Goal: Transaction & Acquisition: Purchase product/service

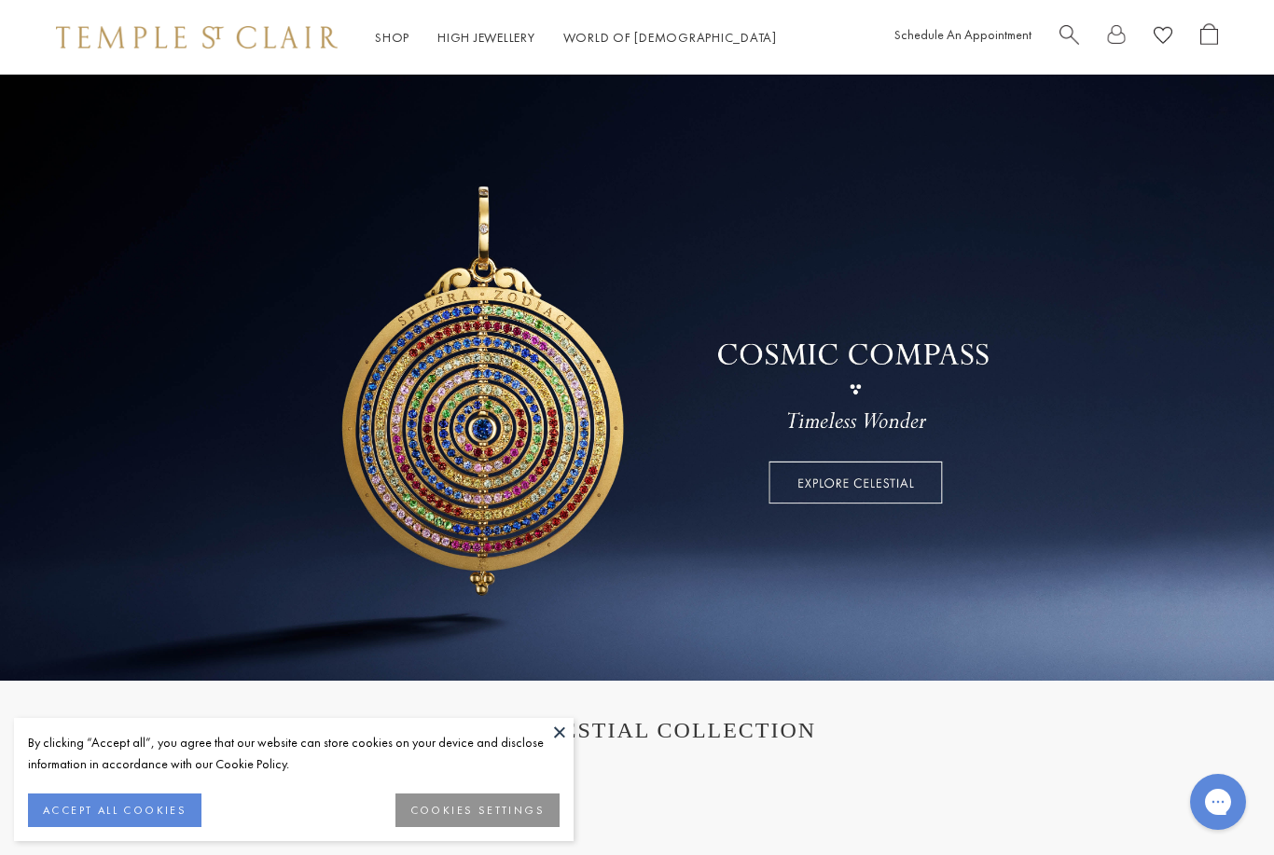
click at [400, 46] on link "Shop Shop" at bounding box center [392, 37] width 35 height 17
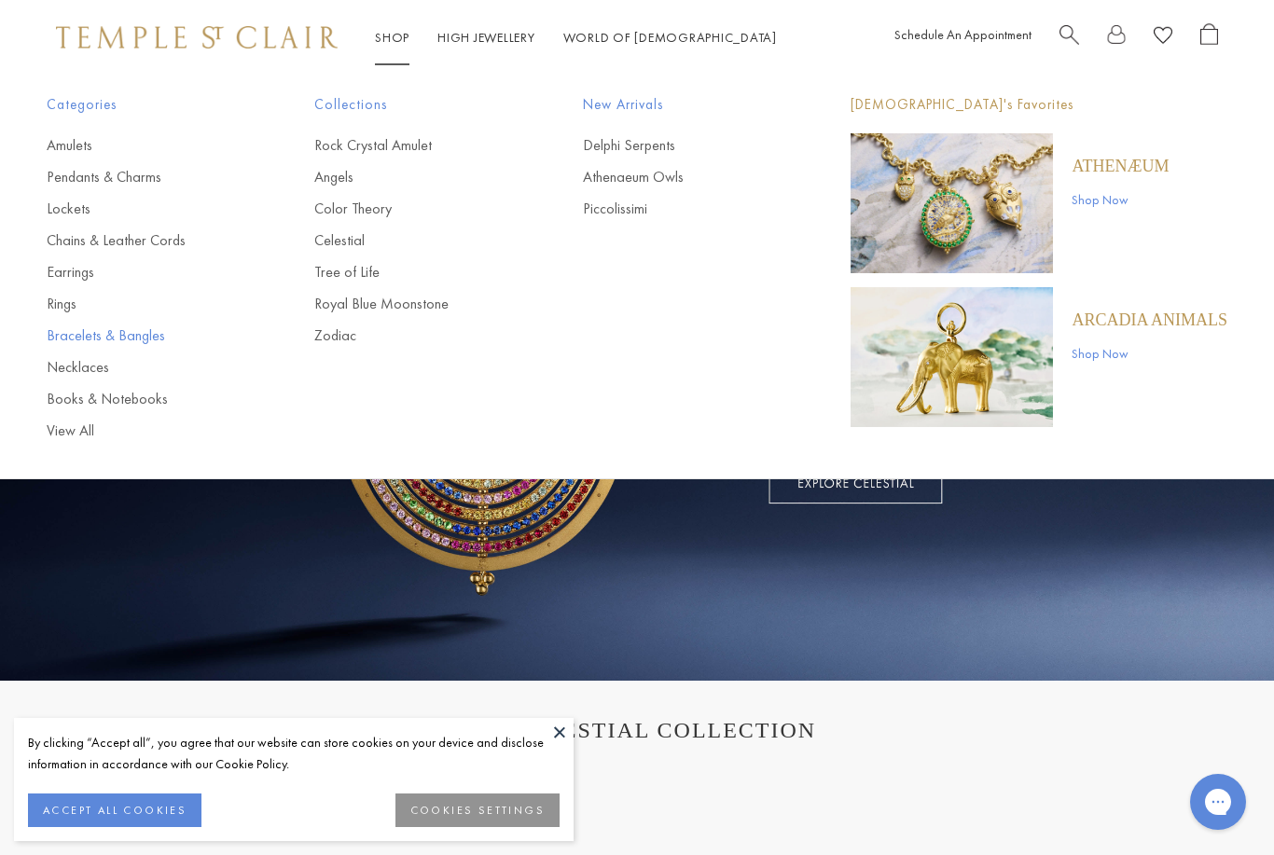
click at [159, 337] on link "Bracelets & Bangles" at bounding box center [143, 336] width 193 height 21
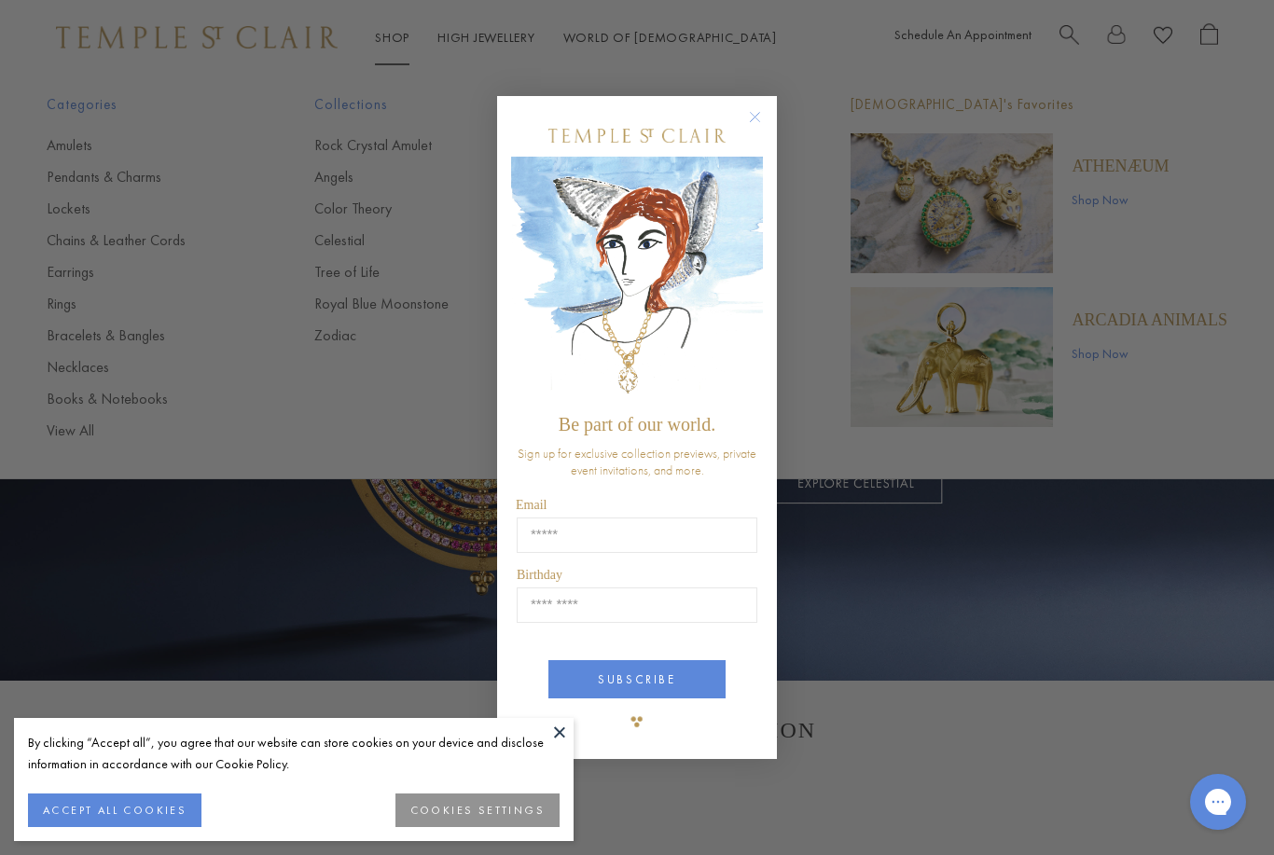
click at [109, 332] on div "Close dialog Be part of our world. Sign up for exclusive collection previews, p…" at bounding box center [637, 427] width 1274 height 855
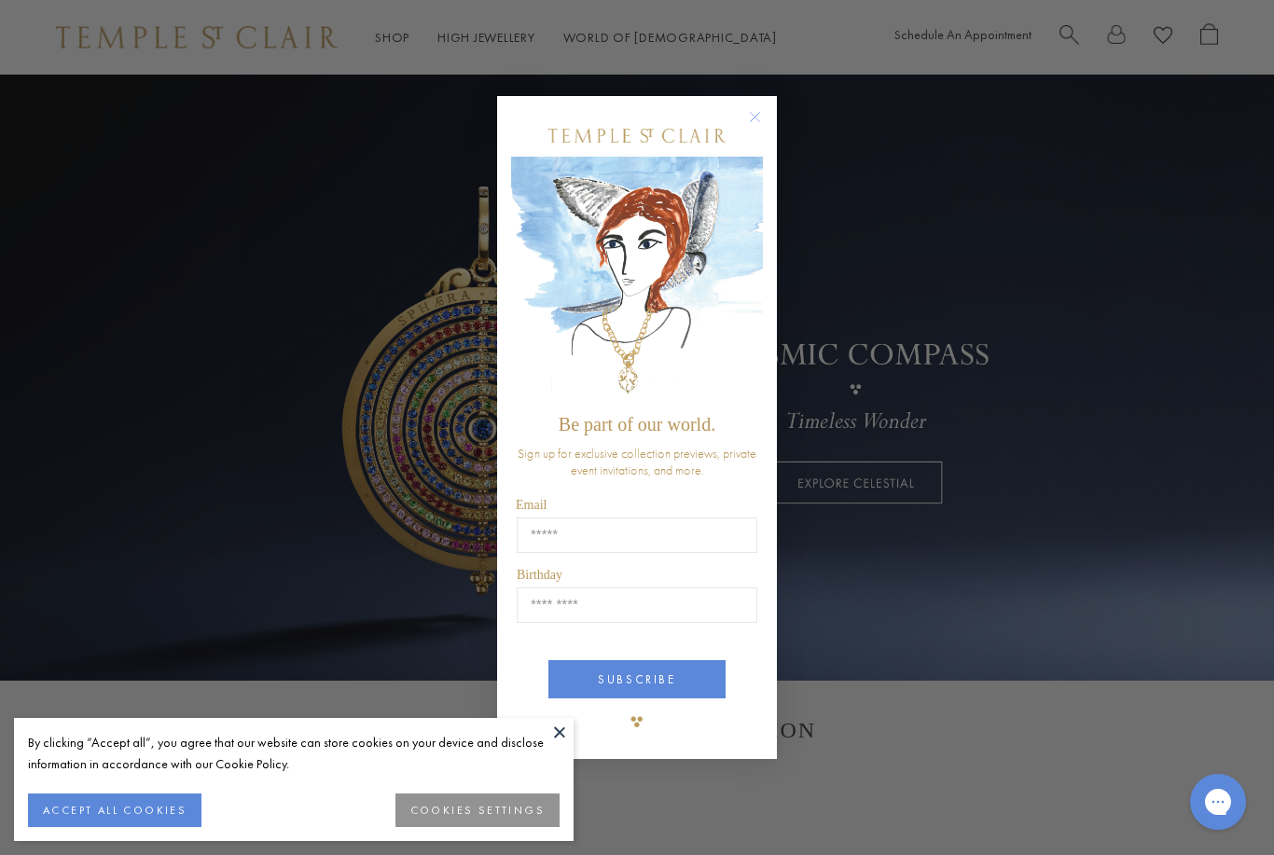
click at [735, 115] on div "POPUP Form" at bounding box center [637, 136] width 252 height 42
click at [757, 121] on circle "Close dialog" at bounding box center [755, 116] width 22 height 22
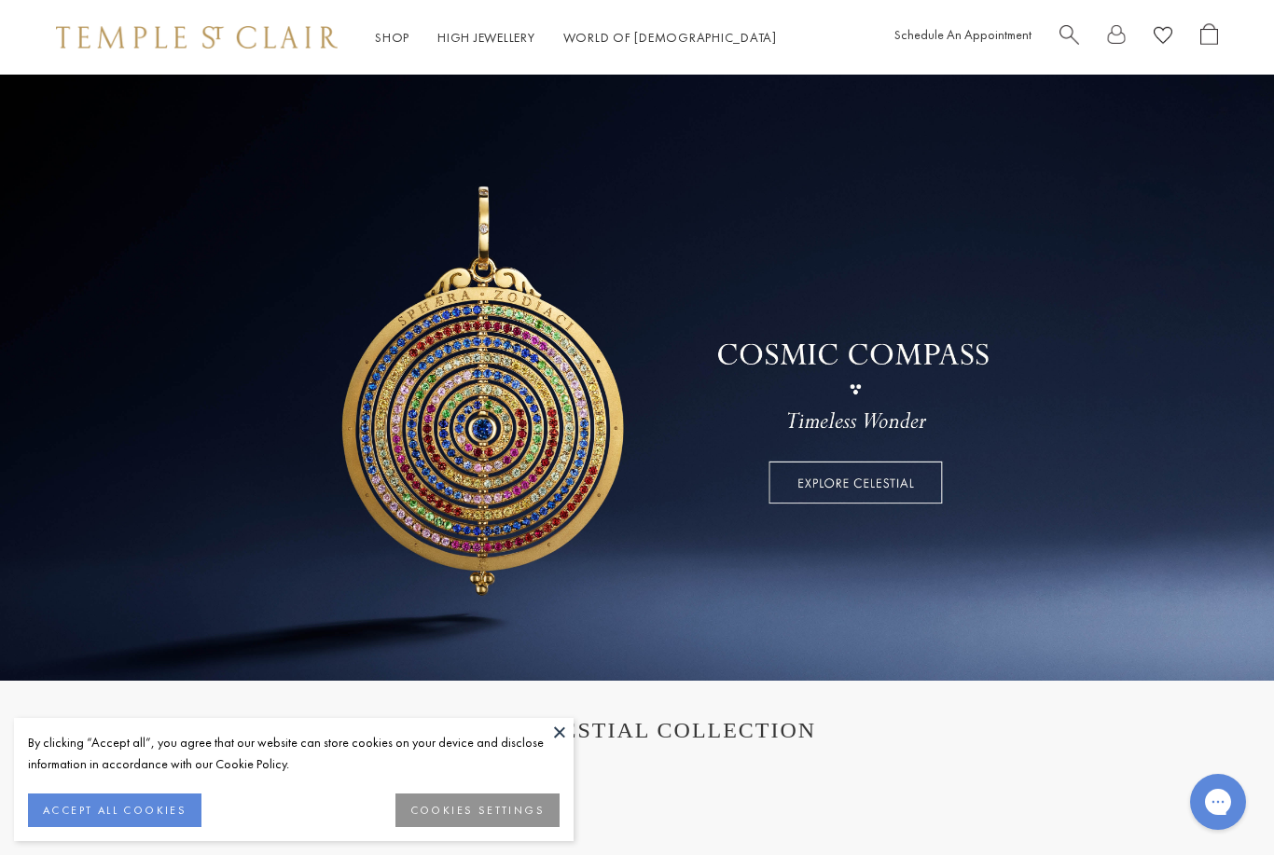
click at [398, 38] on link "Shop Shop" at bounding box center [392, 37] width 35 height 17
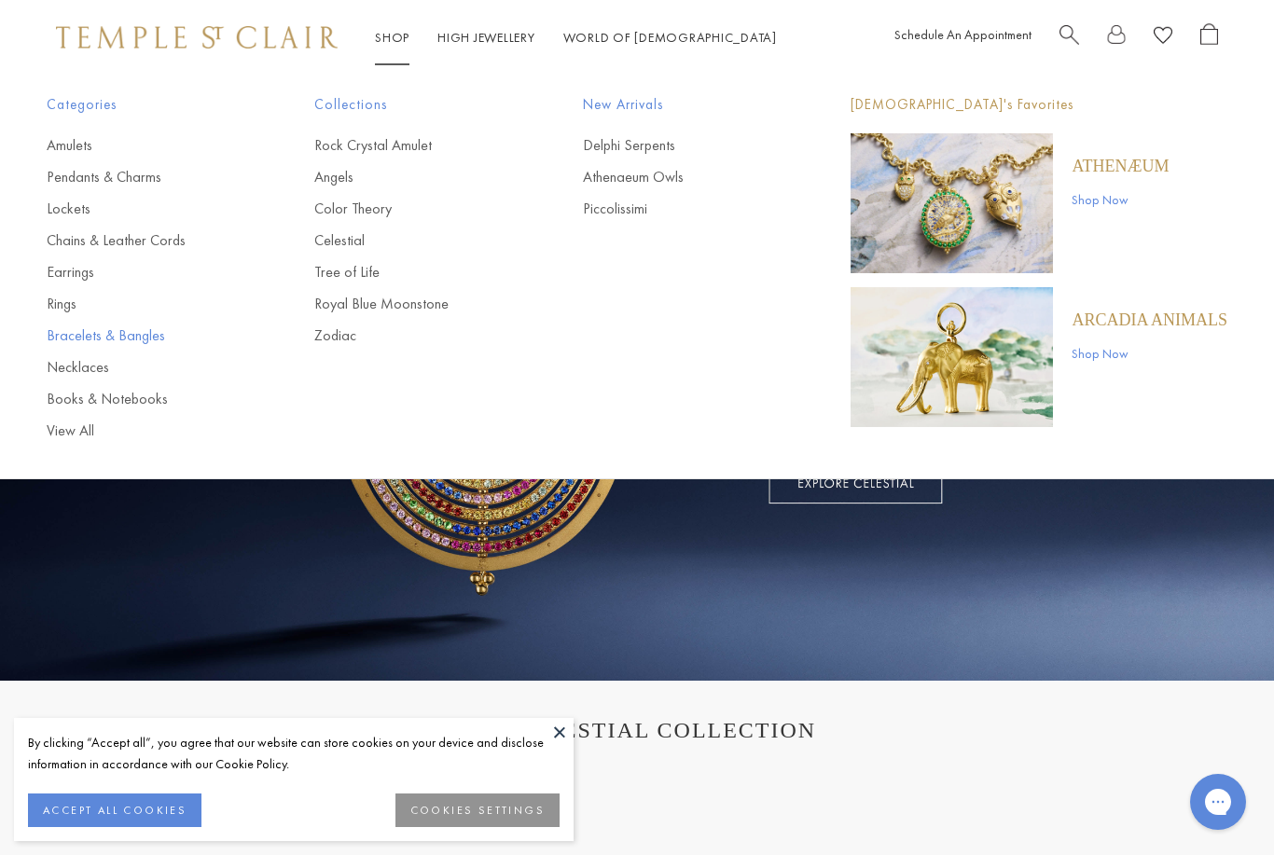
click at [88, 326] on link "Bracelets & Bangles" at bounding box center [143, 336] width 193 height 21
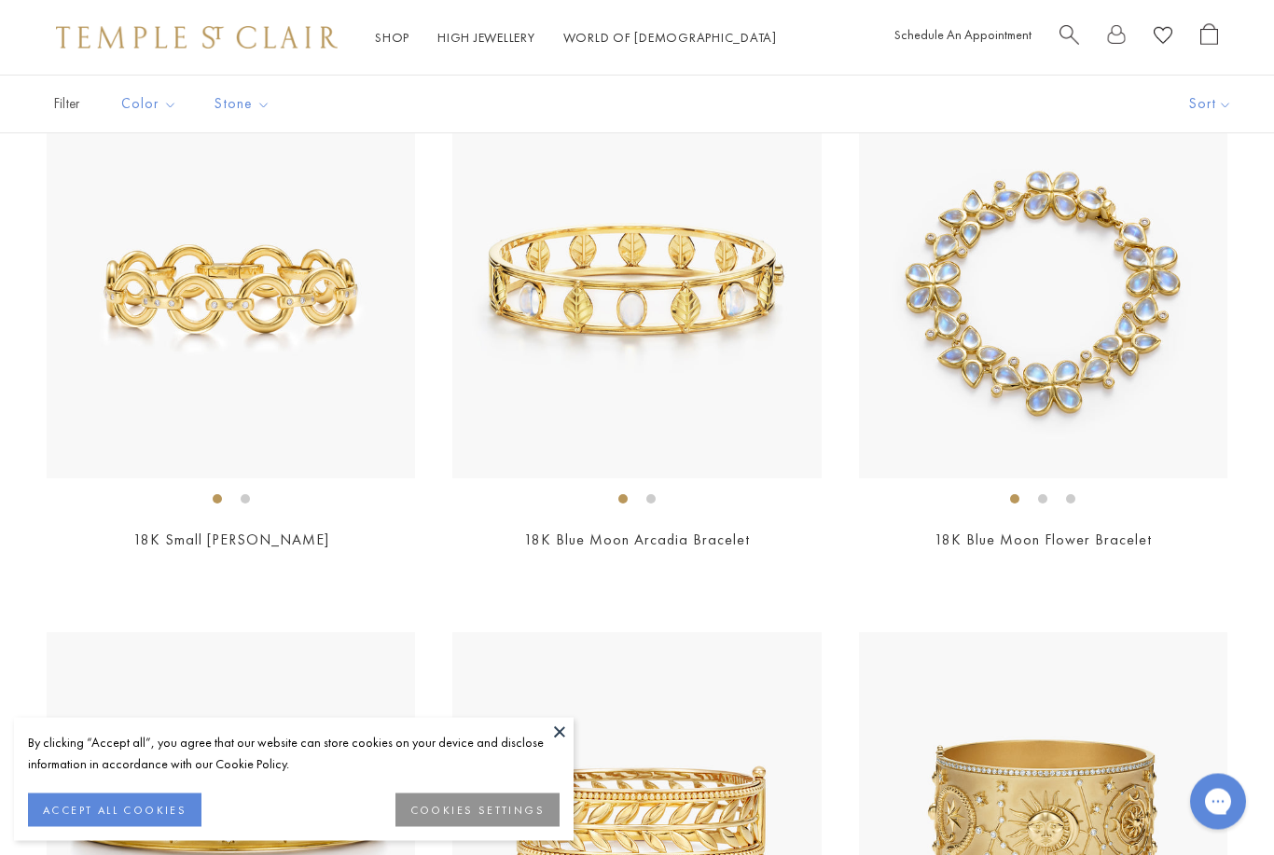
scroll to position [4399, 0]
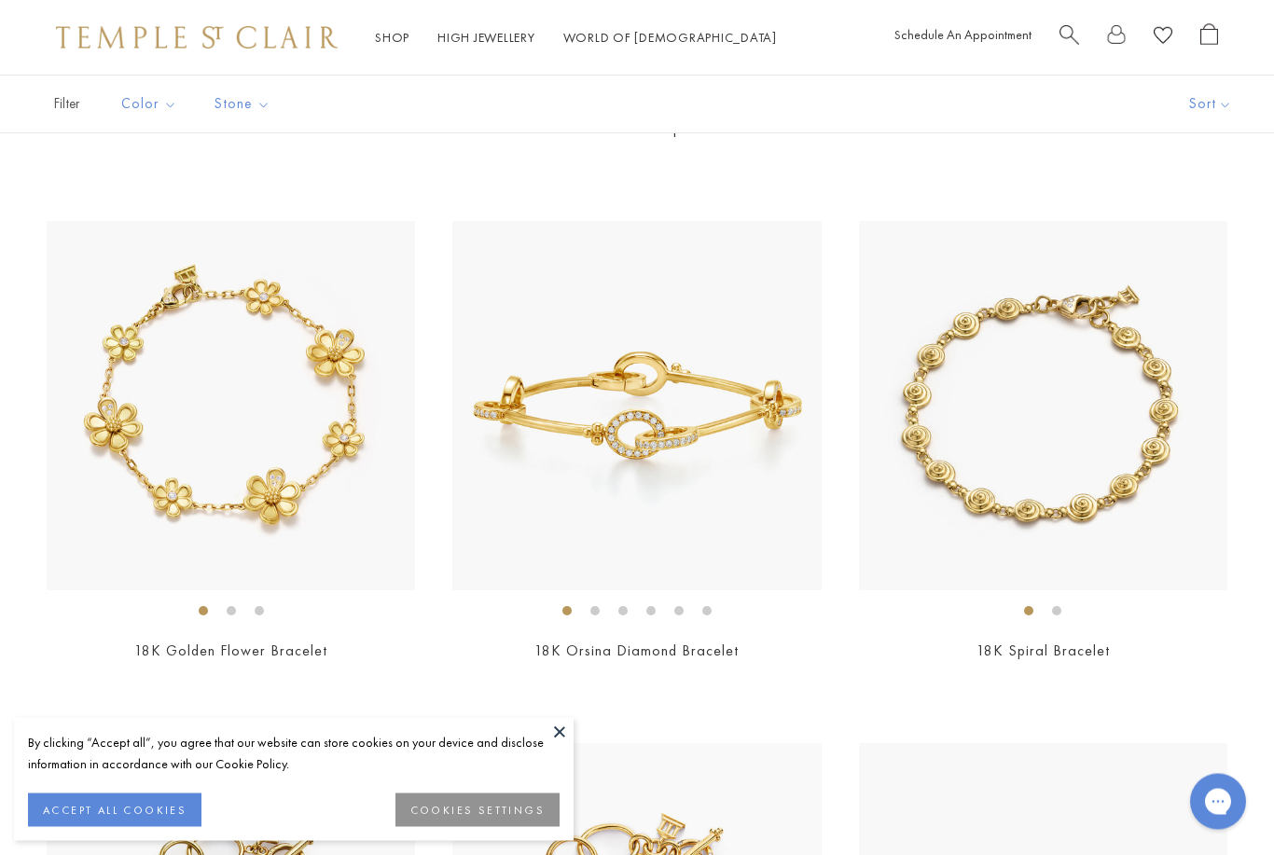
click at [1060, 31] on span "Search" at bounding box center [1070, 33] width 20 height 20
click at [1075, 35] on span "Search" at bounding box center [1070, 33] width 20 height 20
click at [1085, 24] on div at bounding box center [1139, 37] width 159 height 29
click at [1077, 36] on span "Search" at bounding box center [1070, 33] width 20 height 20
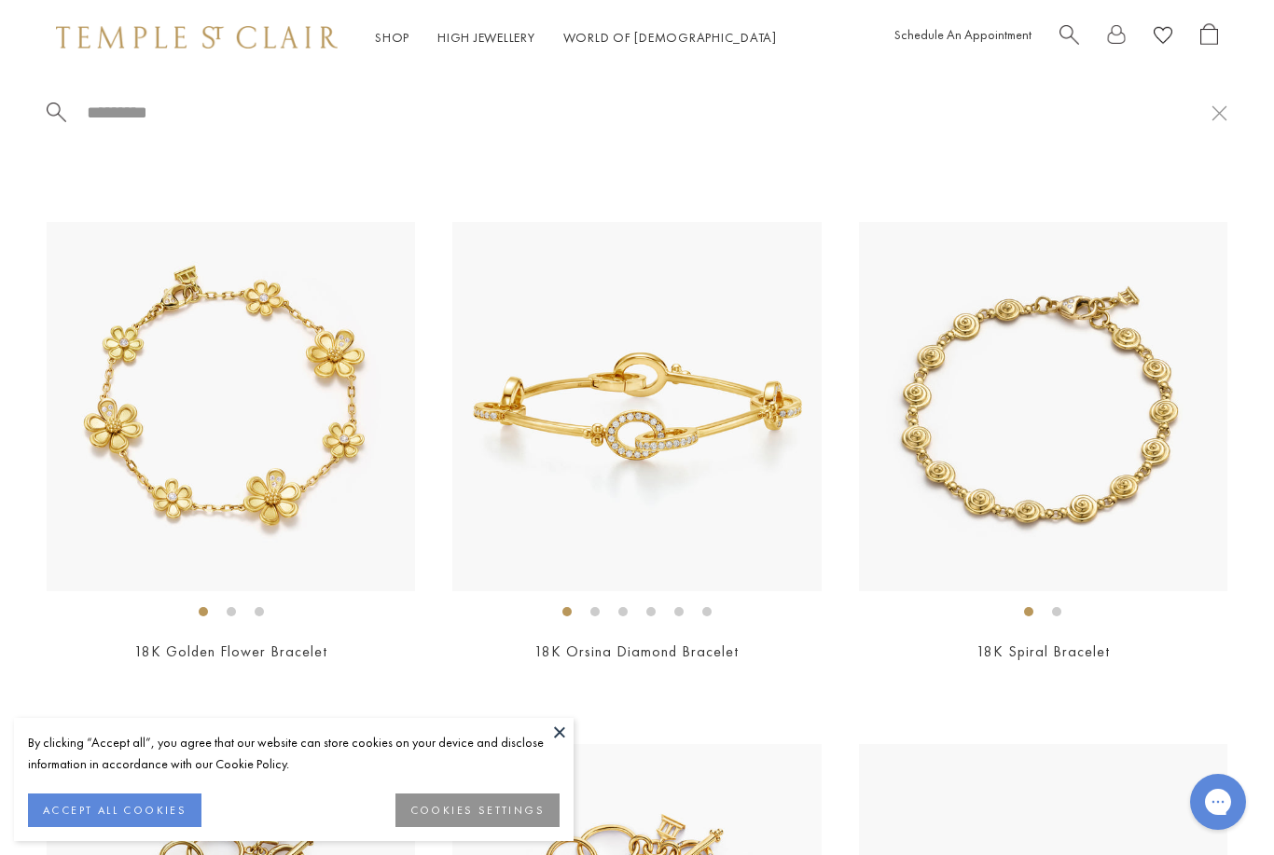
click at [568, 733] on button at bounding box center [560, 732] width 28 height 28
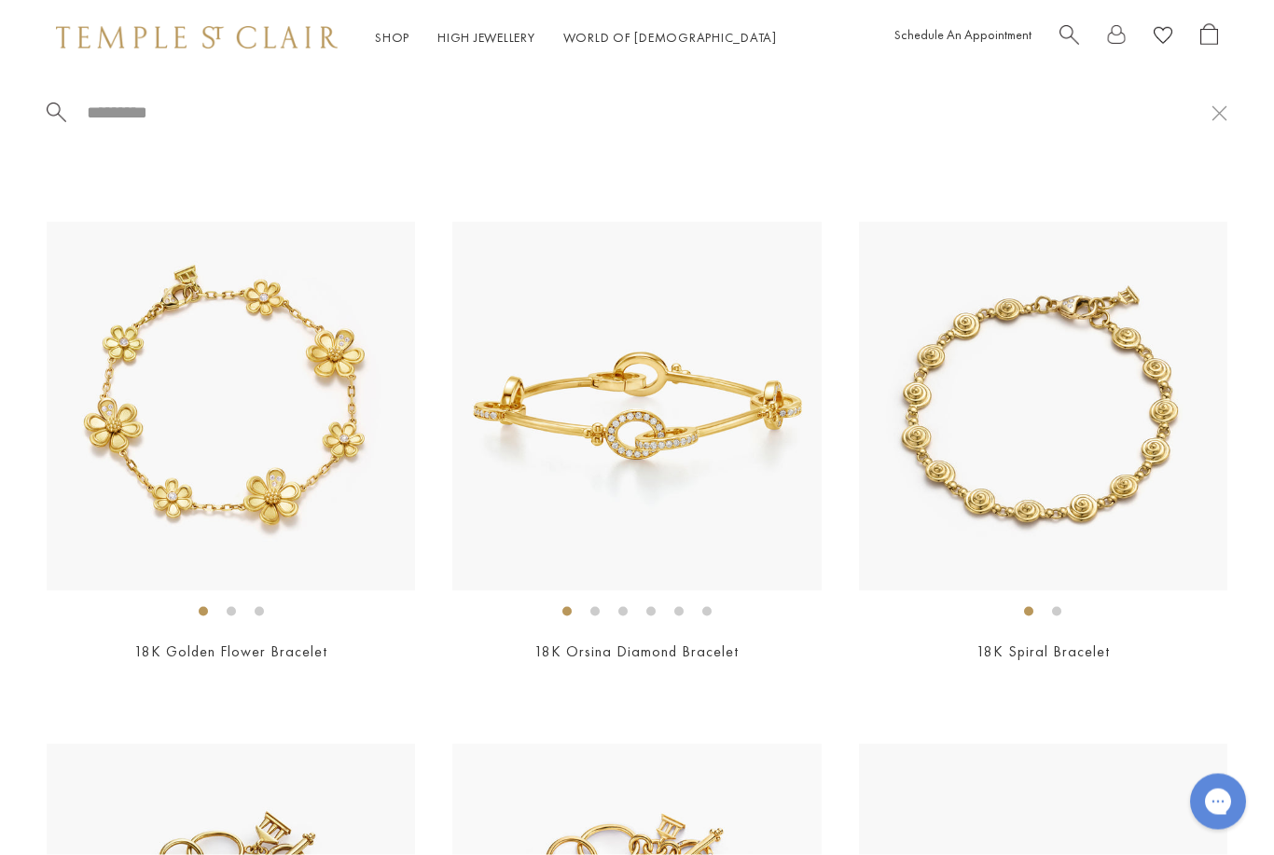
click at [1075, 34] on span "Search" at bounding box center [1070, 33] width 20 height 20
click at [1063, 42] on span "Search" at bounding box center [1070, 33] width 20 height 20
type input "***"
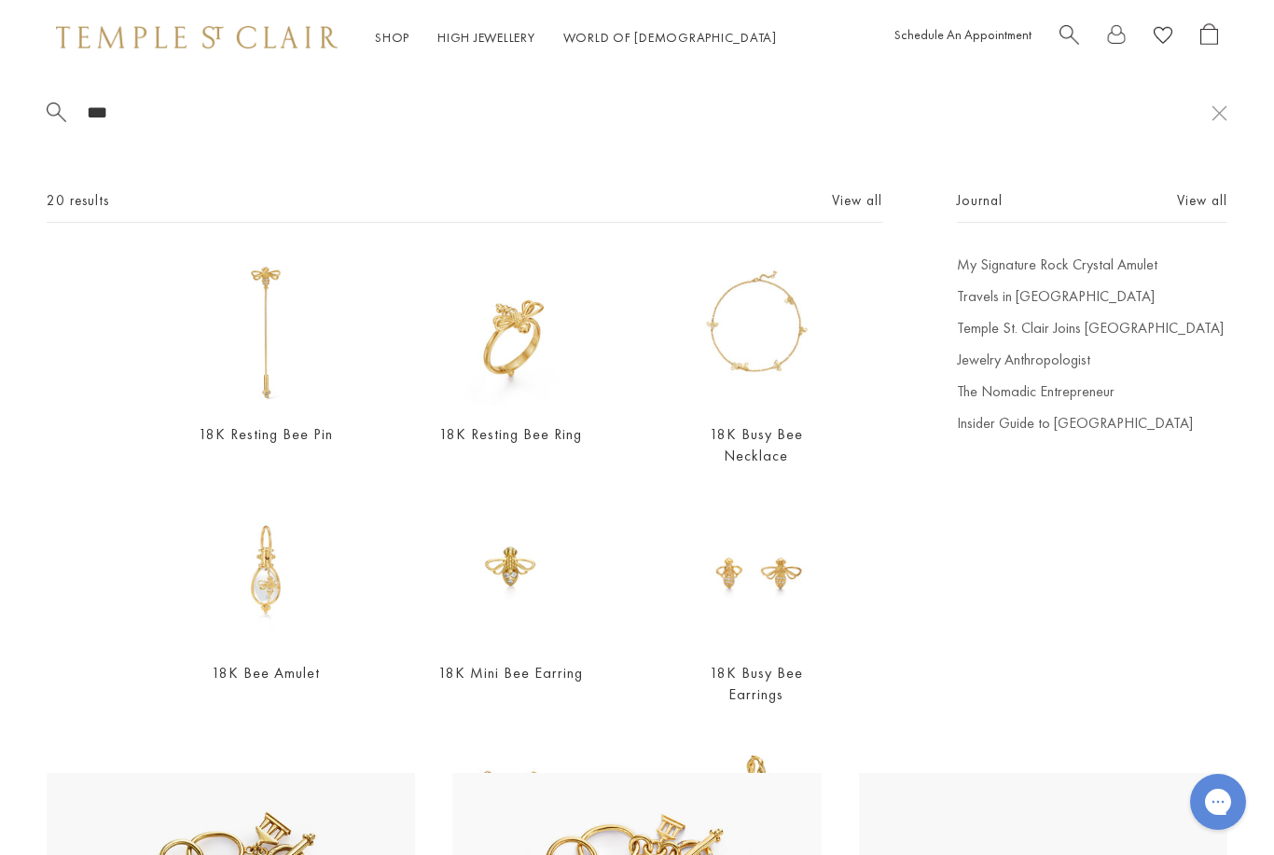
scroll to position [0, 0]
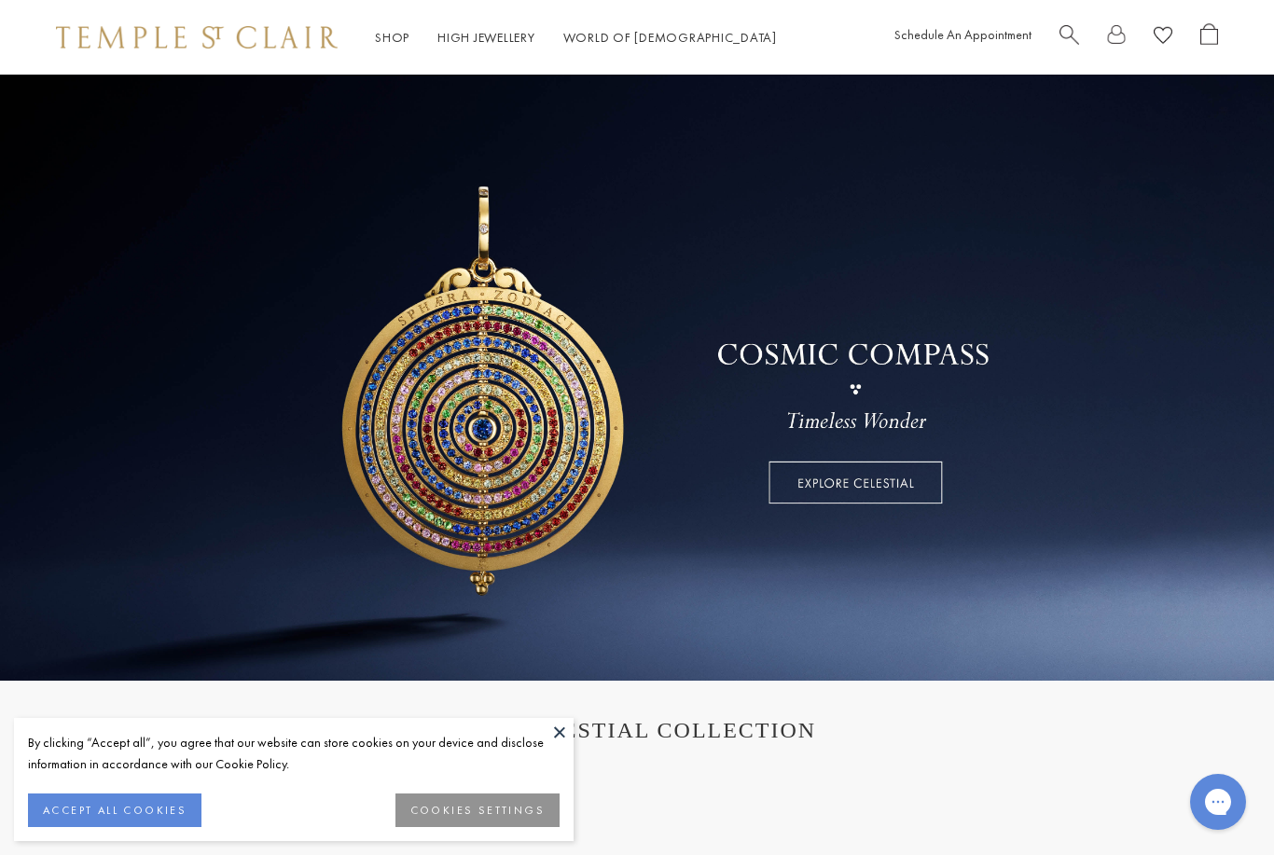
click at [400, 56] on div "Shop Shop Categories Amulets Pendants & Charms Lockets Chains & Leather Cords E…" at bounding box center [637, 37] width 1274 height 75
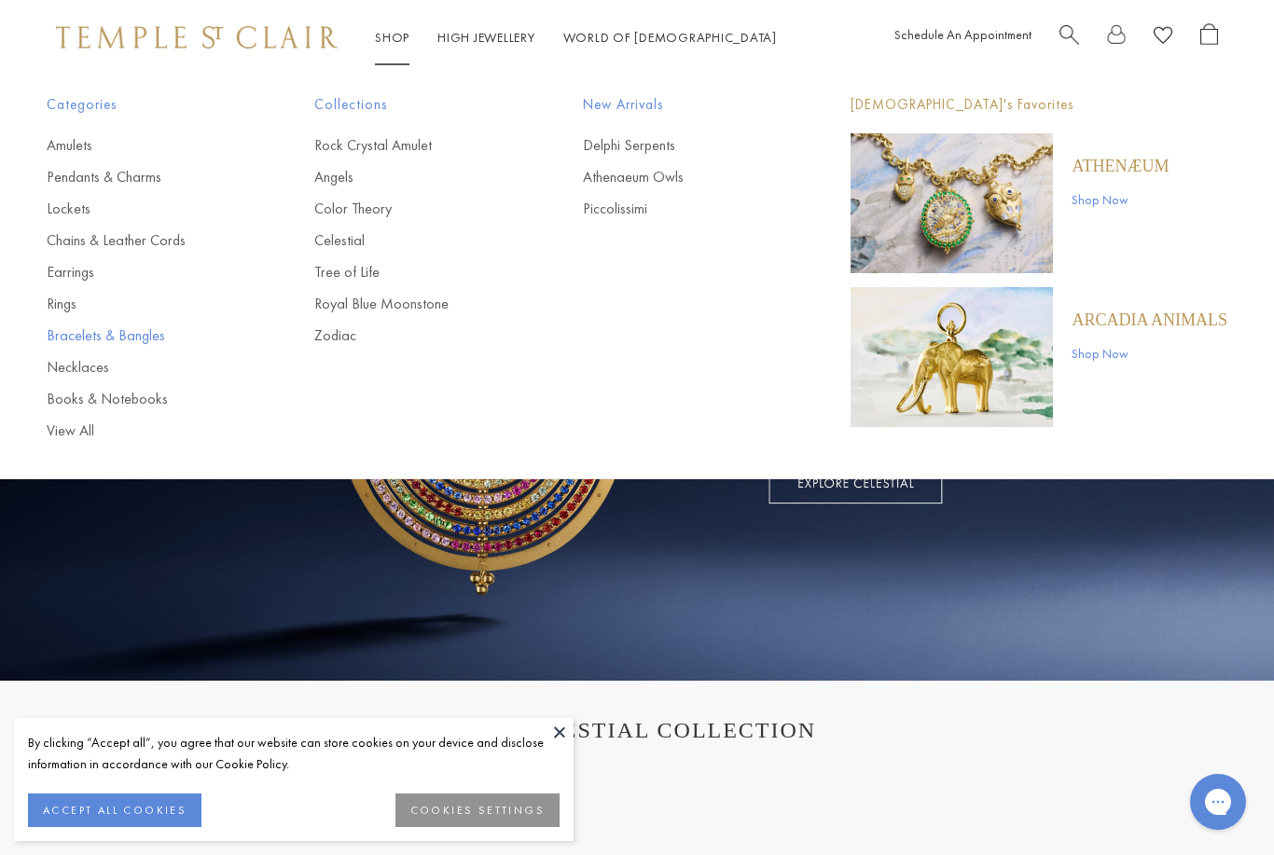
click at [162, 329] on link "Bracelets & Bangles" at bounding box center [143, 336] width 193 height 21
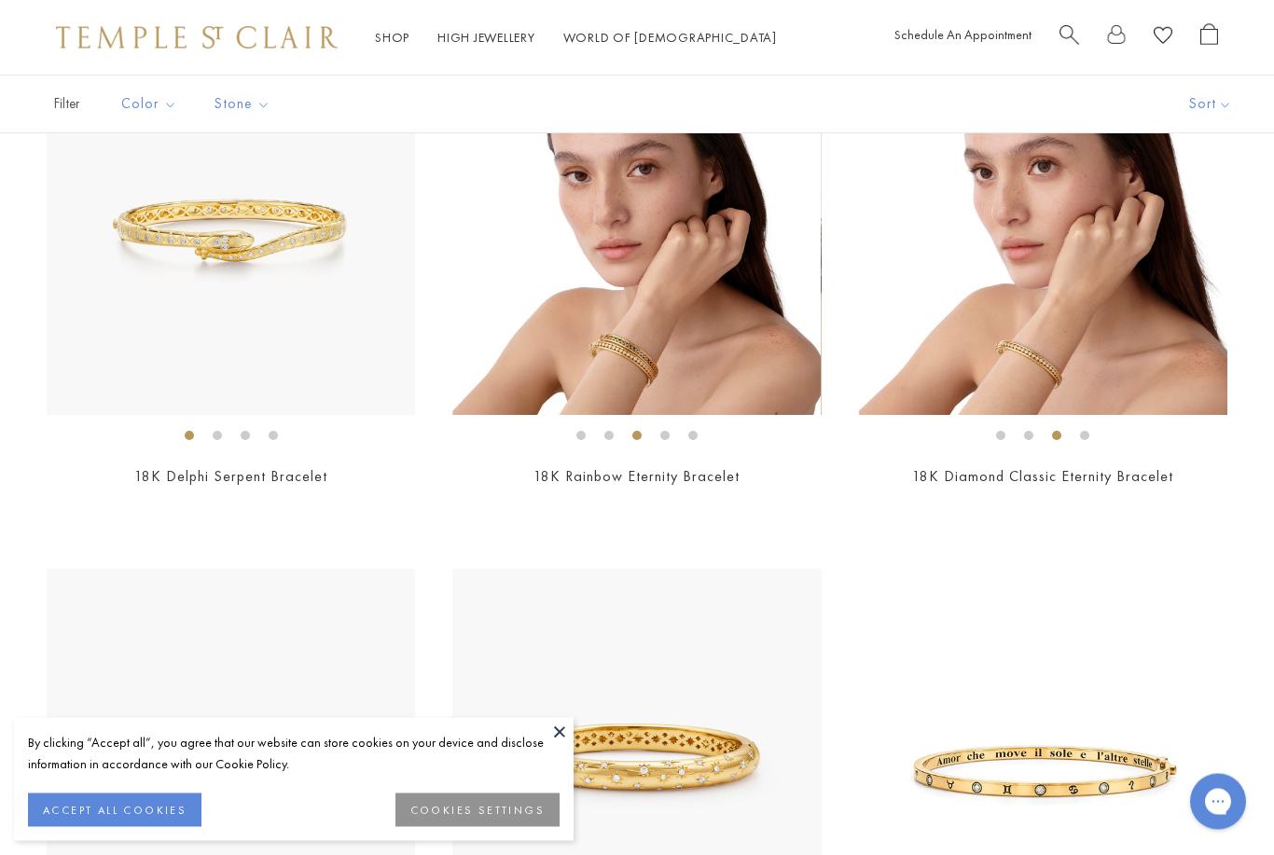
scroll to position [260, 0]
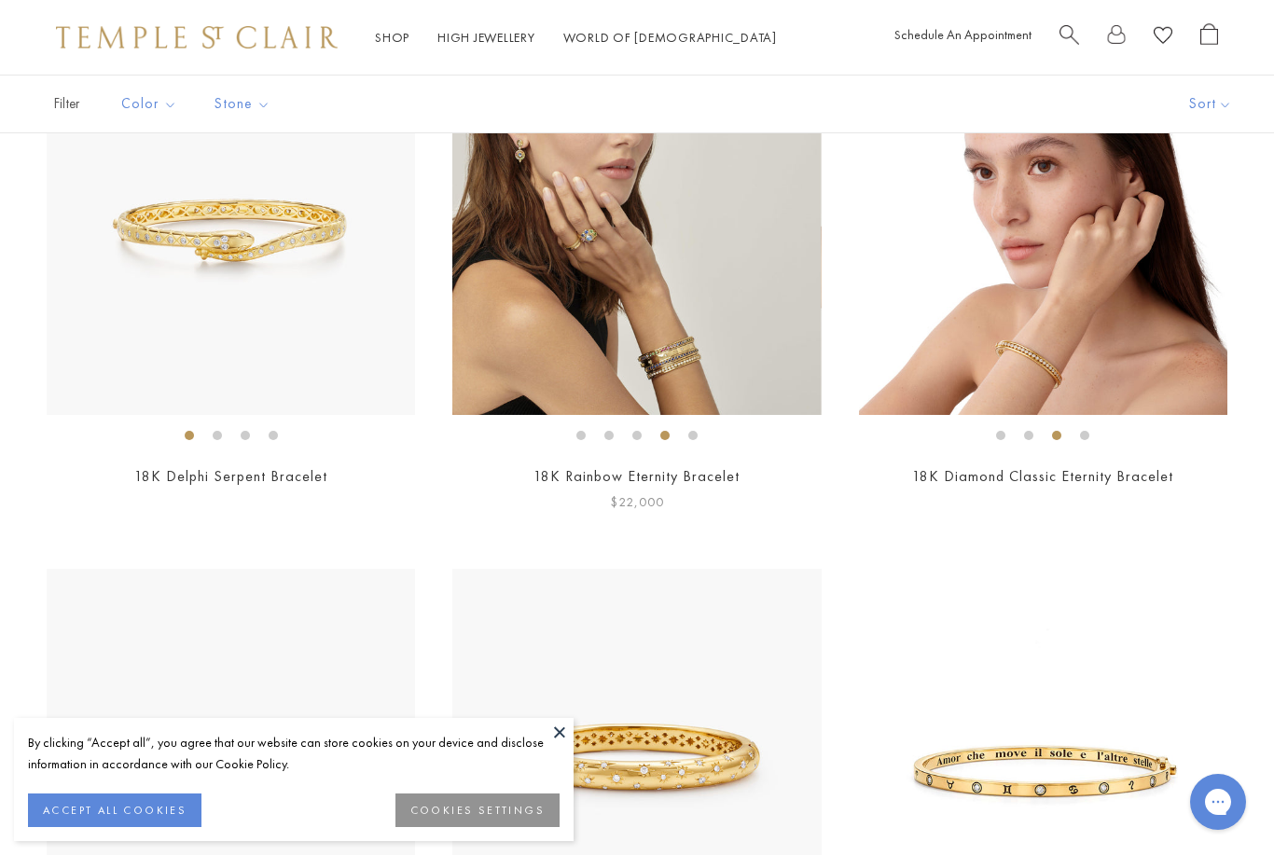
click at [601, 354] on img at bounding box center [636, 231] width 368 height 368
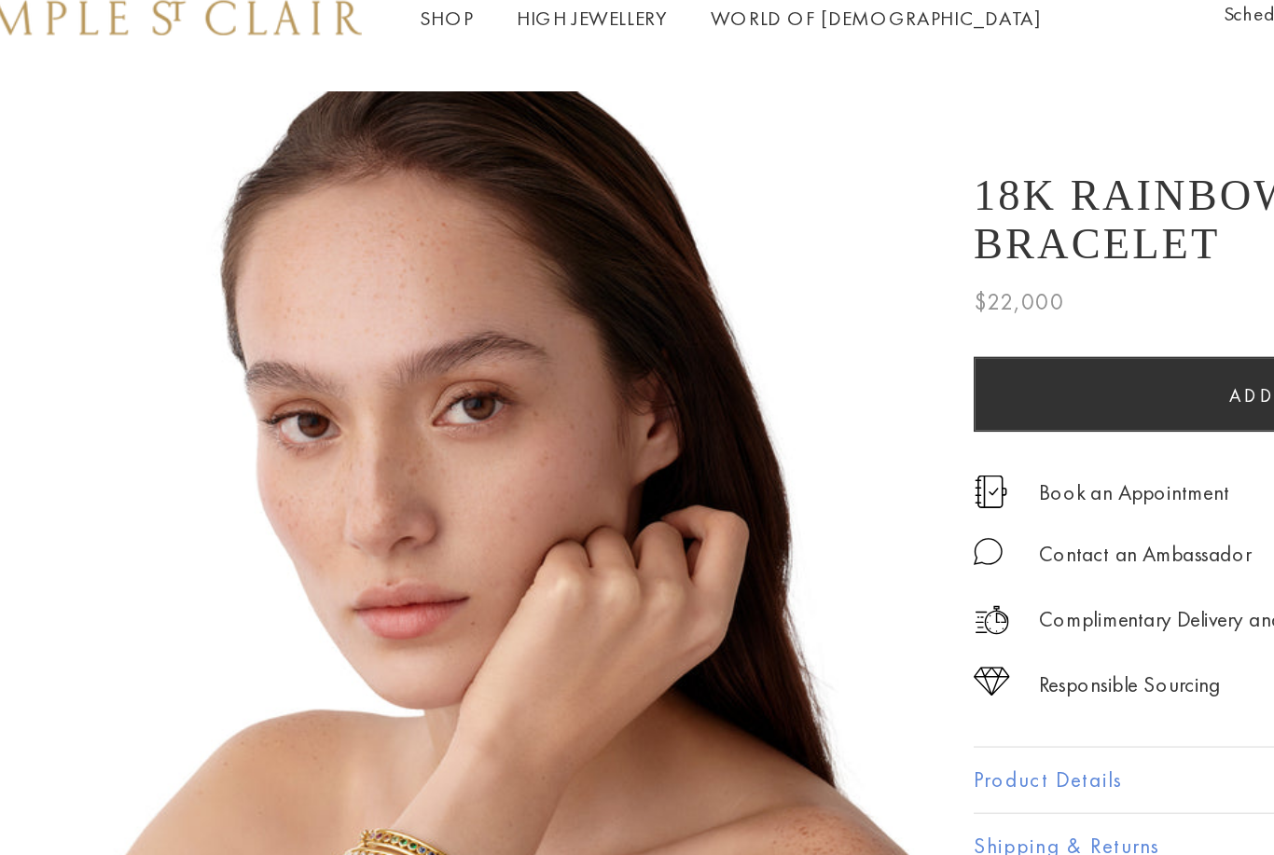
scroll to position [440, 0]
